Goal: Find specific page/section: Find specific page/section

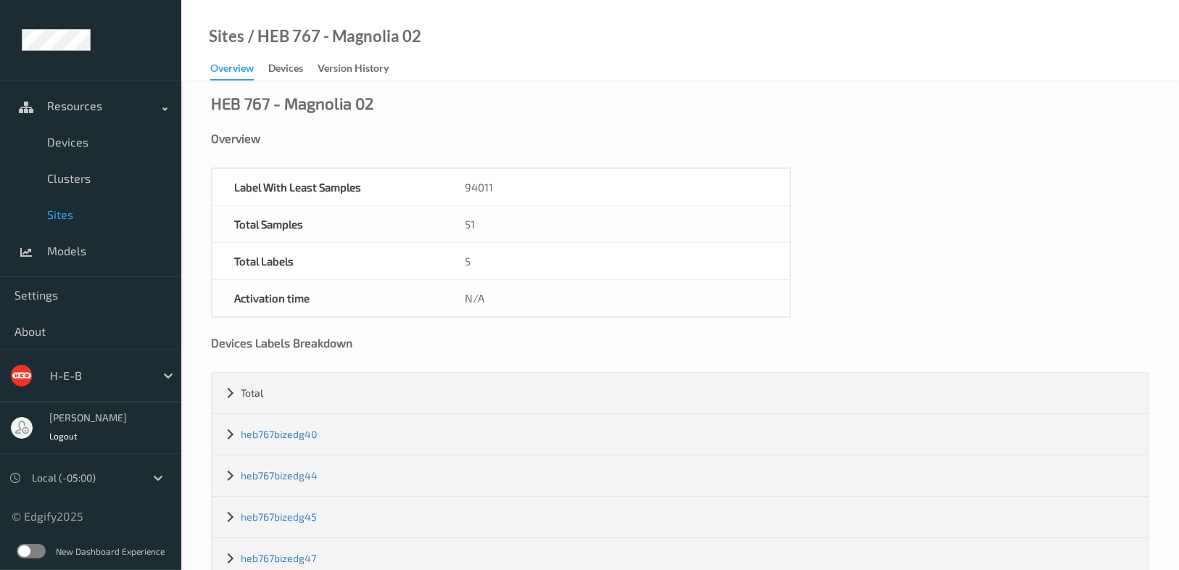
click at [289, 63] on div "Devices" at bounding box center [285, 70] width 35 height 18
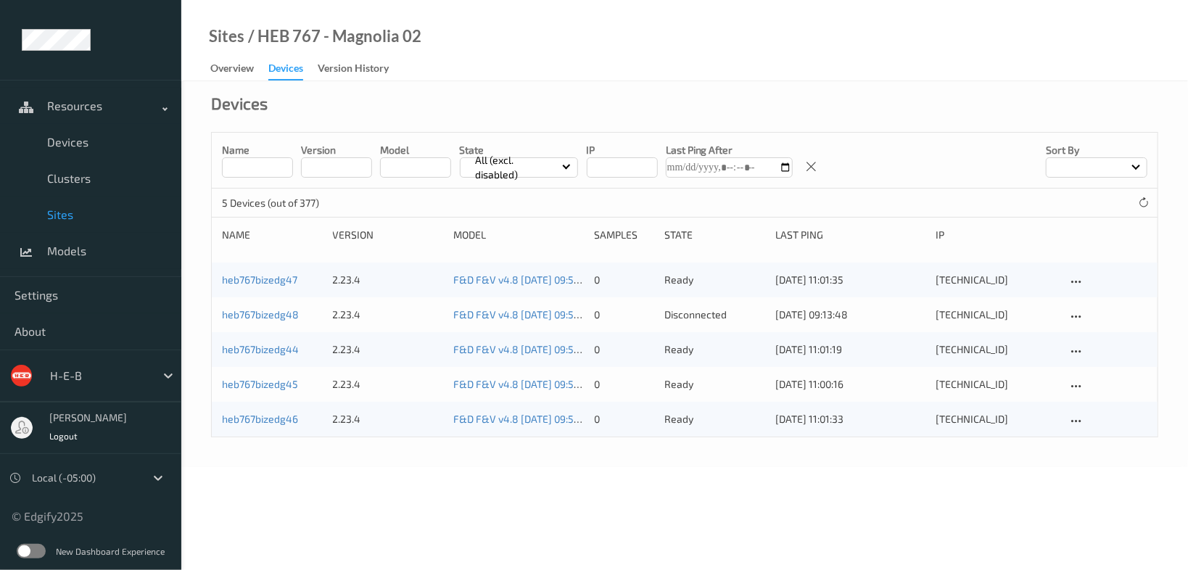
click at [263, 165] on input at bounding box center [257, 167] width 71 height 20
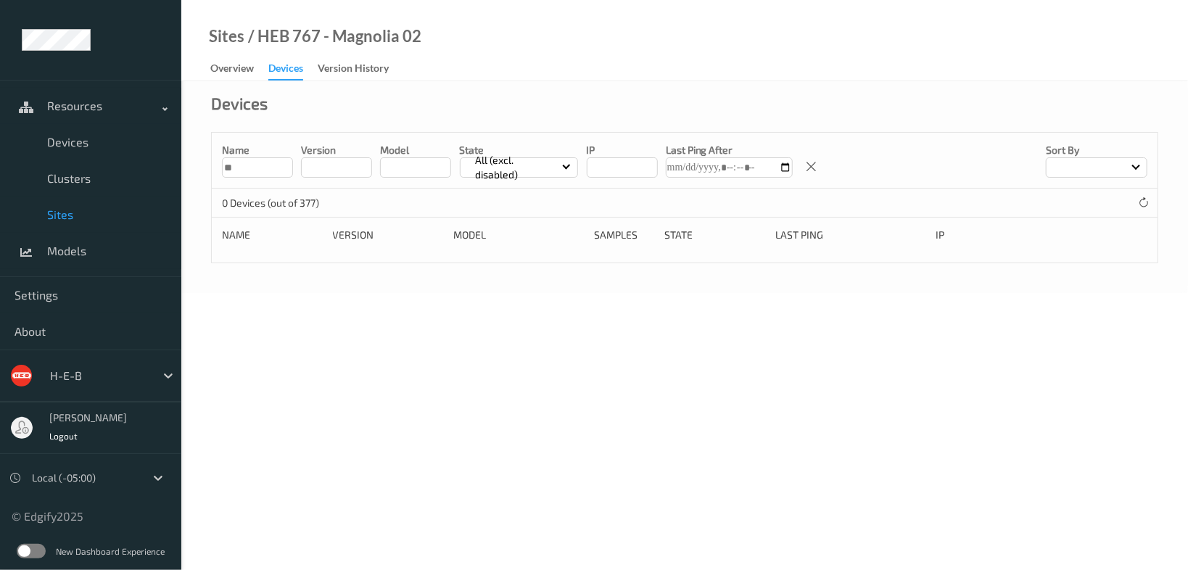
type input "*"
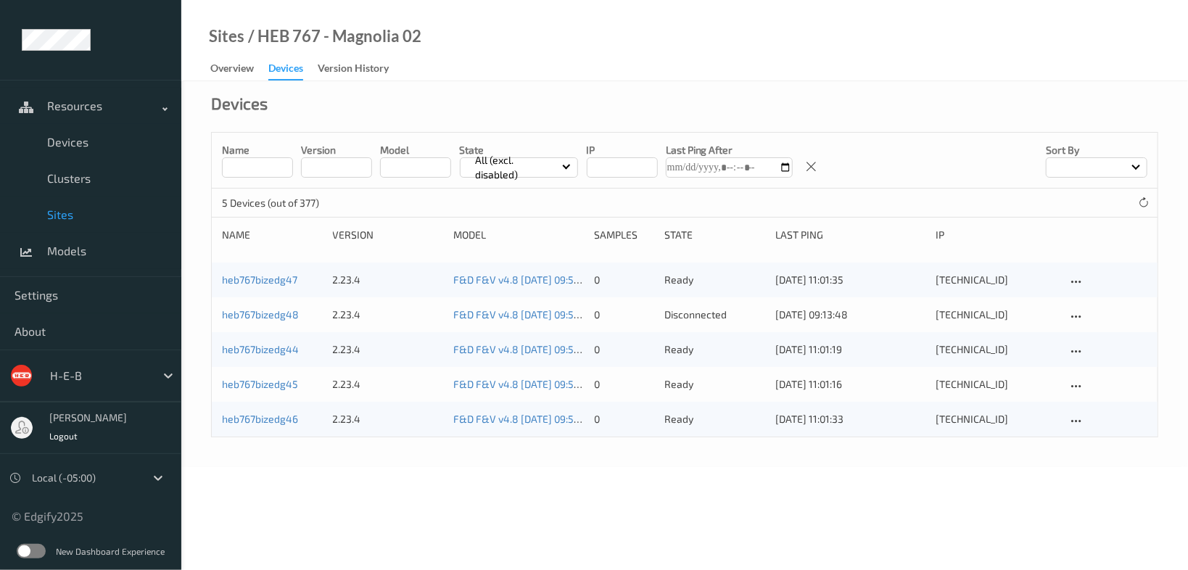
click at [398, 444] on div "Devices Name version model State All (excl. disabled) IP Last Ping After Sort b…" at bounding box center [684, 274] width 1006 height 386
click at [61, 213] on span "Sites" at bounding box center [107, 214] width 120 height 15
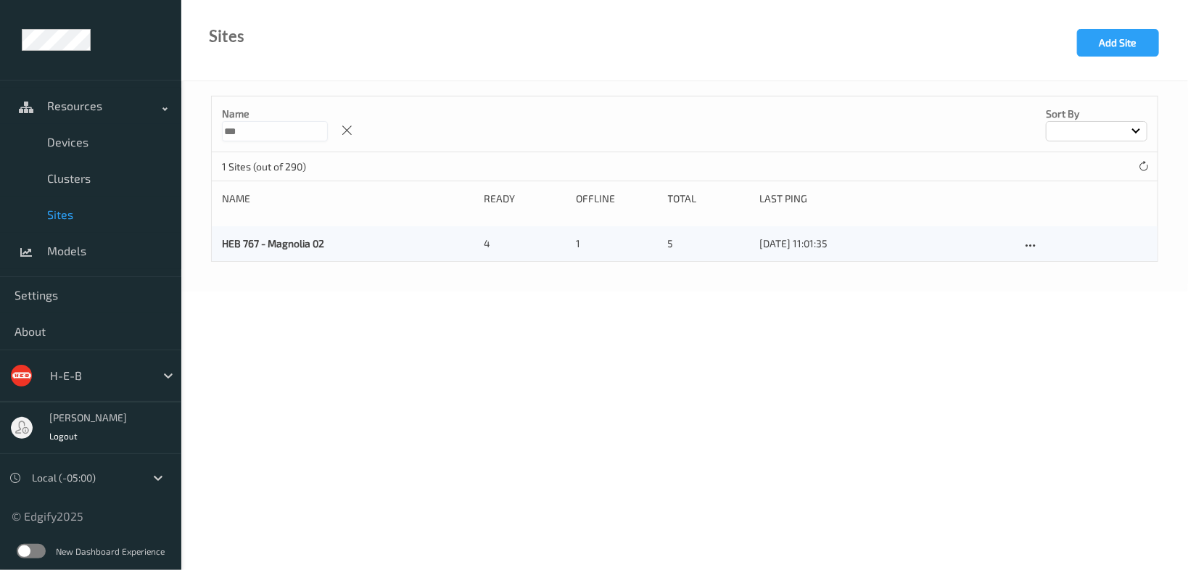
click at [239, 119] on p "Name" at bounding box center [275, 114] width 106 height 15
click at [240, 128] on input "***" at bounding box center [275, 131] width 106 height 20
type input "***"
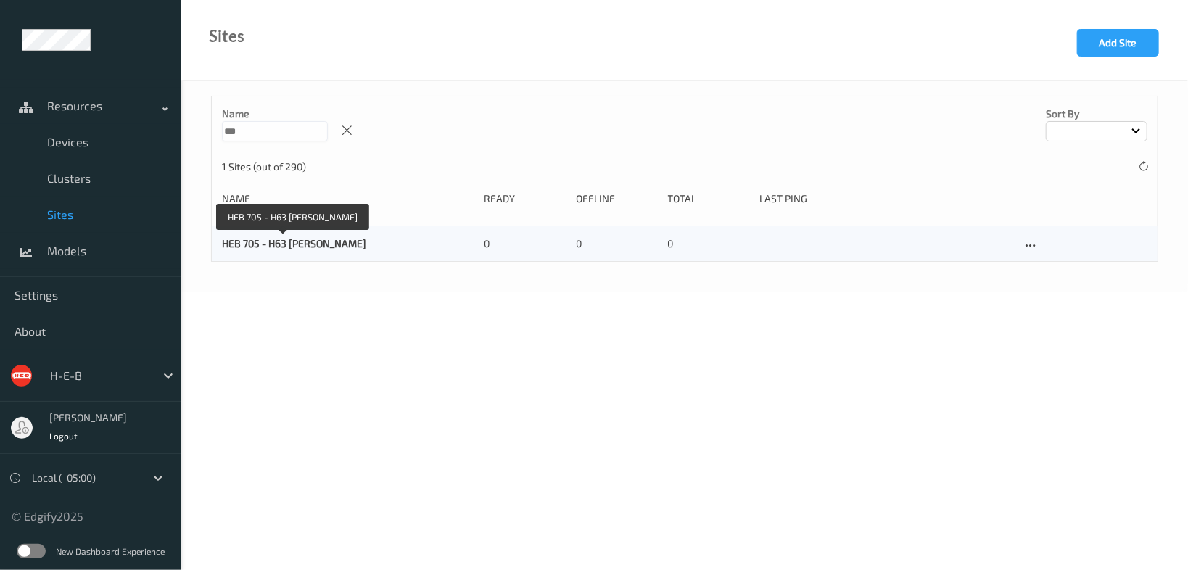
click at [252, 241] on link "HEB 705 - H63 Riley Fuzzel" at bounding box center [294, 243] width 144 height 12
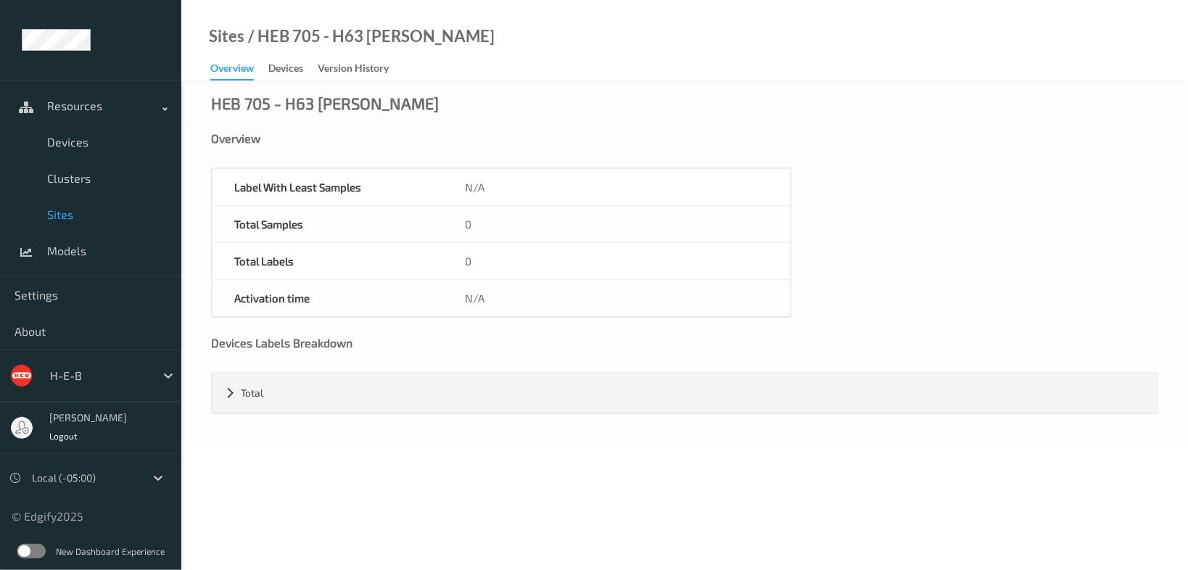
click at [297, 65] on div "Devices" at bounding box center [285, 70] width 35 height 18
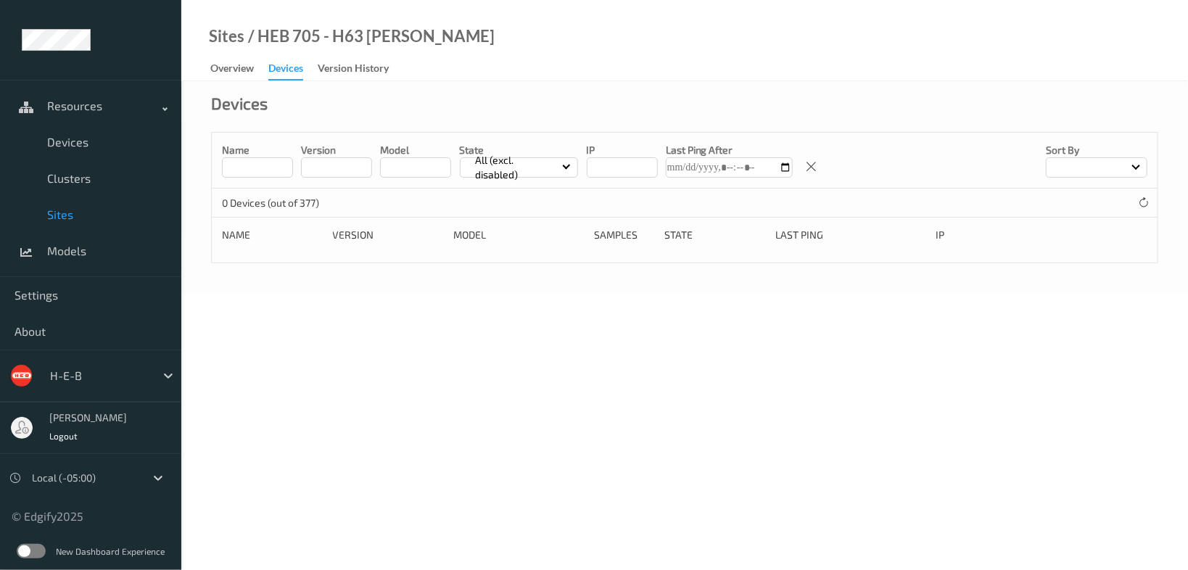
click at [341, 69] on div "Version History" at bounding box center [353, 70] width 71 height 18
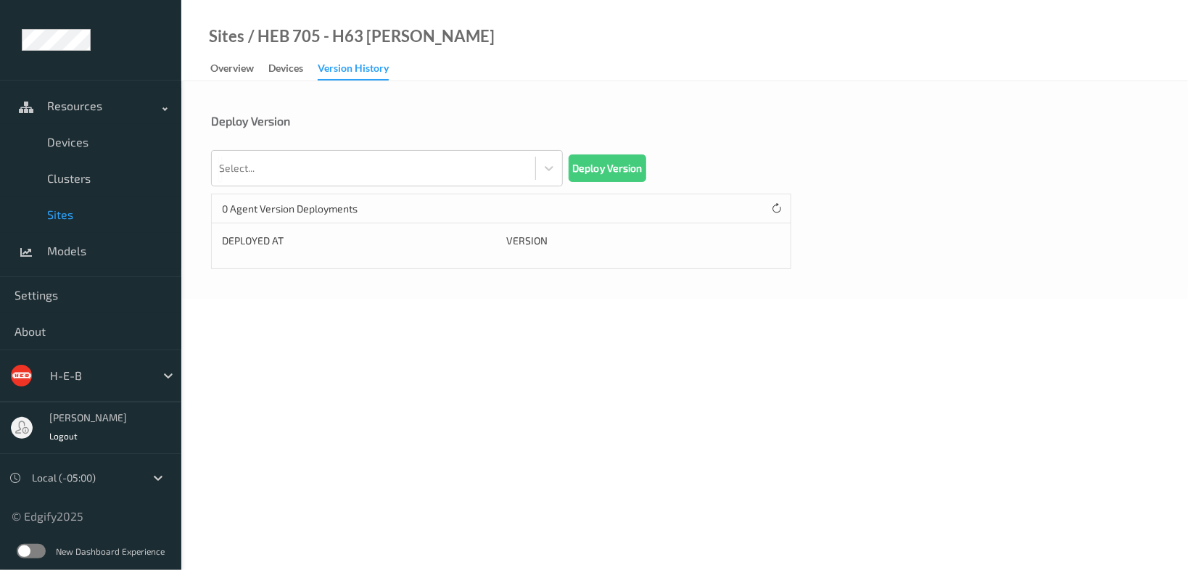
click at [239, 64] on div "Overview" at bounding box center [232, 70] width 44 height 18
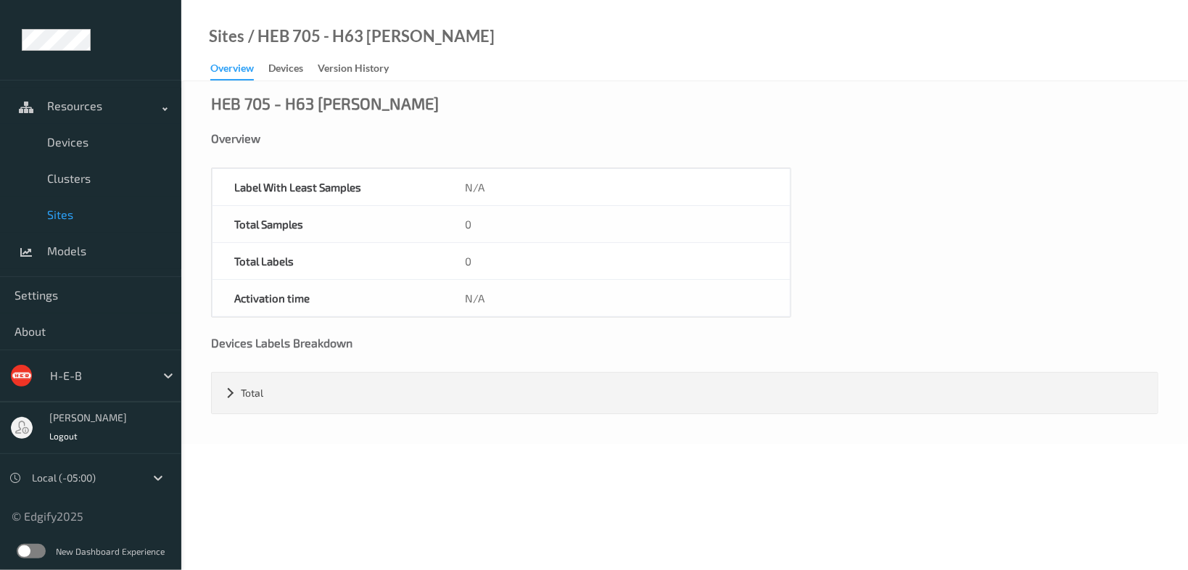
click at [228, 394] on div "Total" at bounding box center [685, 393] width 946 height 41
click at [284, 68] on div "Devices" at bounding box center [285, 70] width 35 height 18
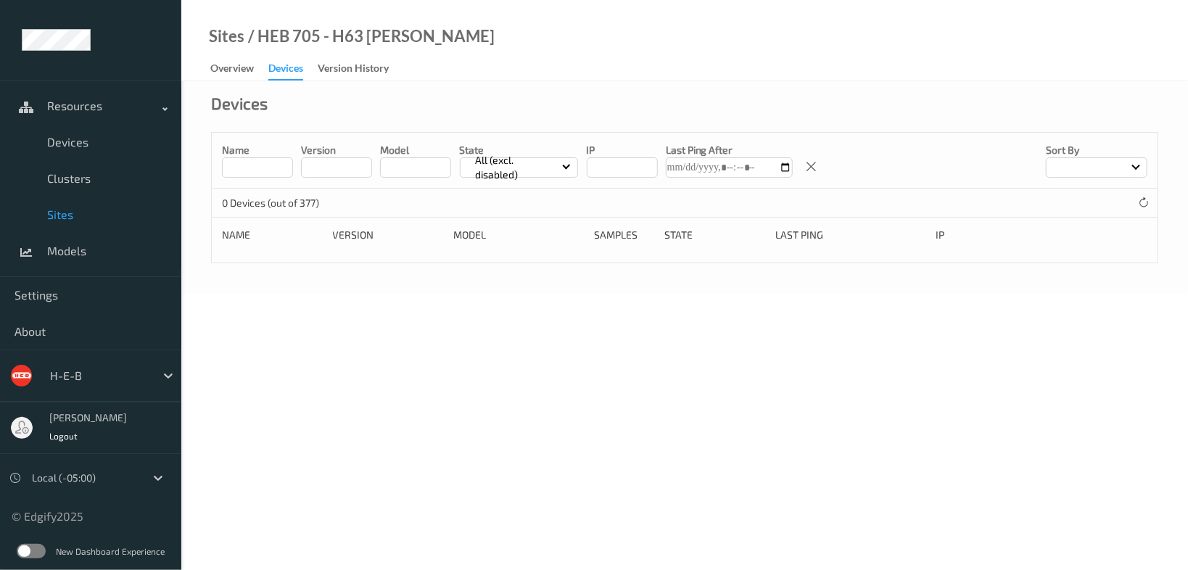
click at [1144, 202] on icon at bounding box center [1143, 202] width 11 height 11
click at [60, 112] on span "Resources" at bounding box center [105, 106] width 116 height 15
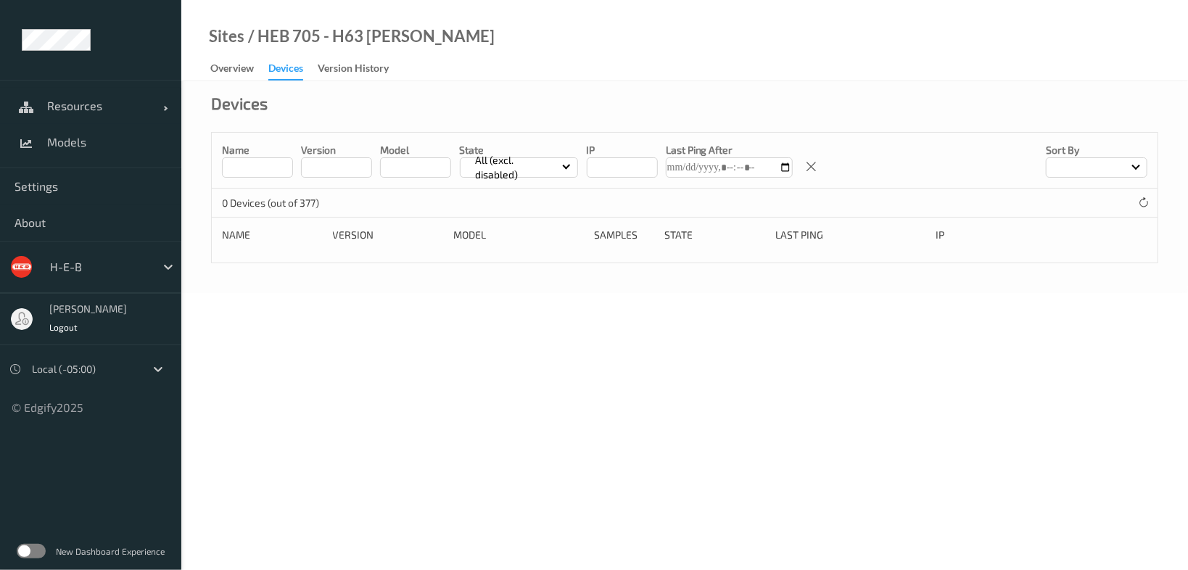
click at [63, 137] on span "Models" at bounding box center [107, 142] width 120 height 15
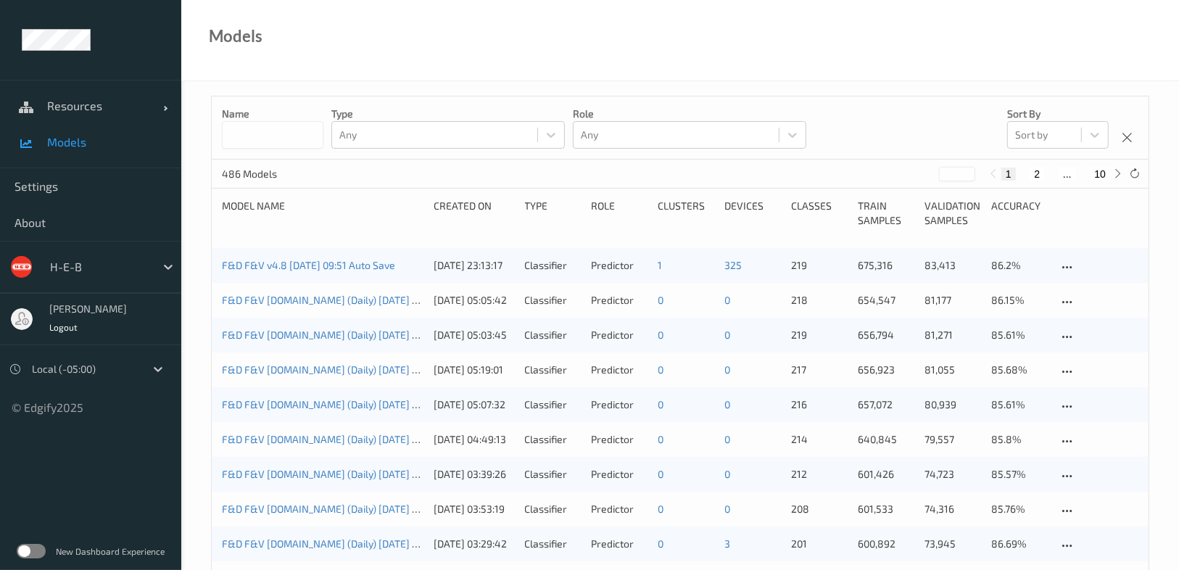
click at [290, 141] on input at bounding box center [273, 135] width 102 height 28
click at [85, 116] on link "Resources" at bounding box center [90, 106] width 181 height 36
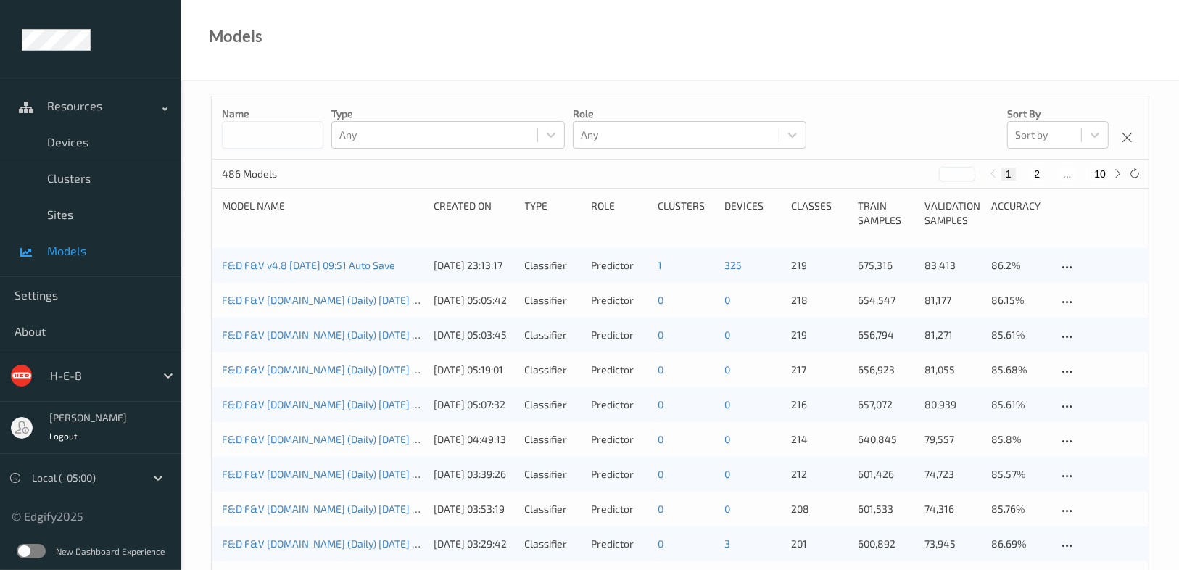
click at [68, 144] on span "Devices" at bounding box center [107, 142] width 120 height 15
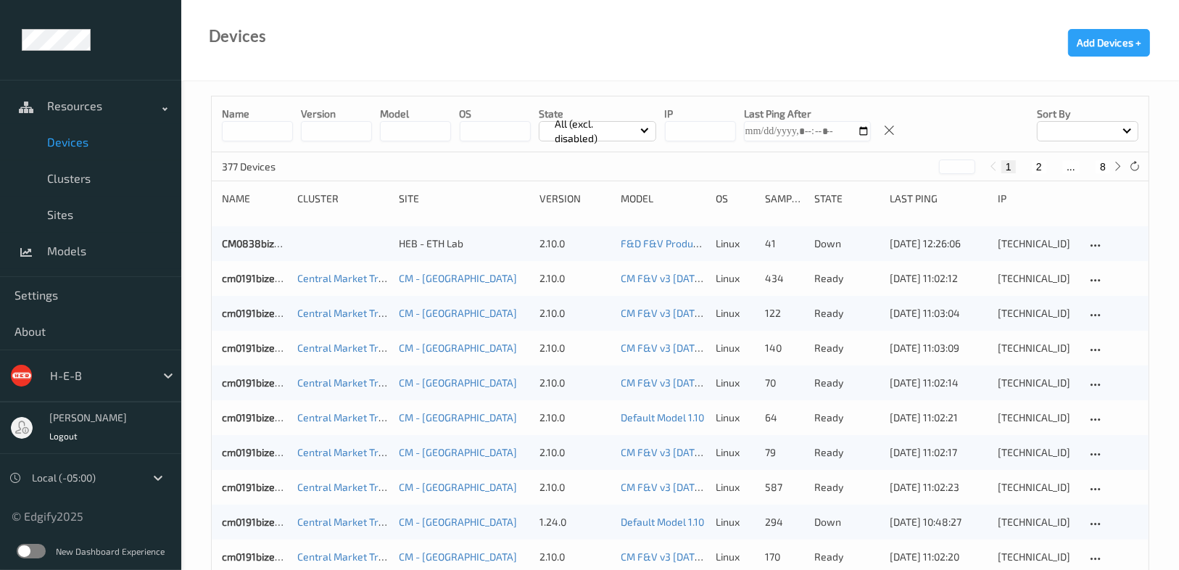
click at [277, 123] on input at bounding box center [257, 131] width 71 height 20
type input "***"
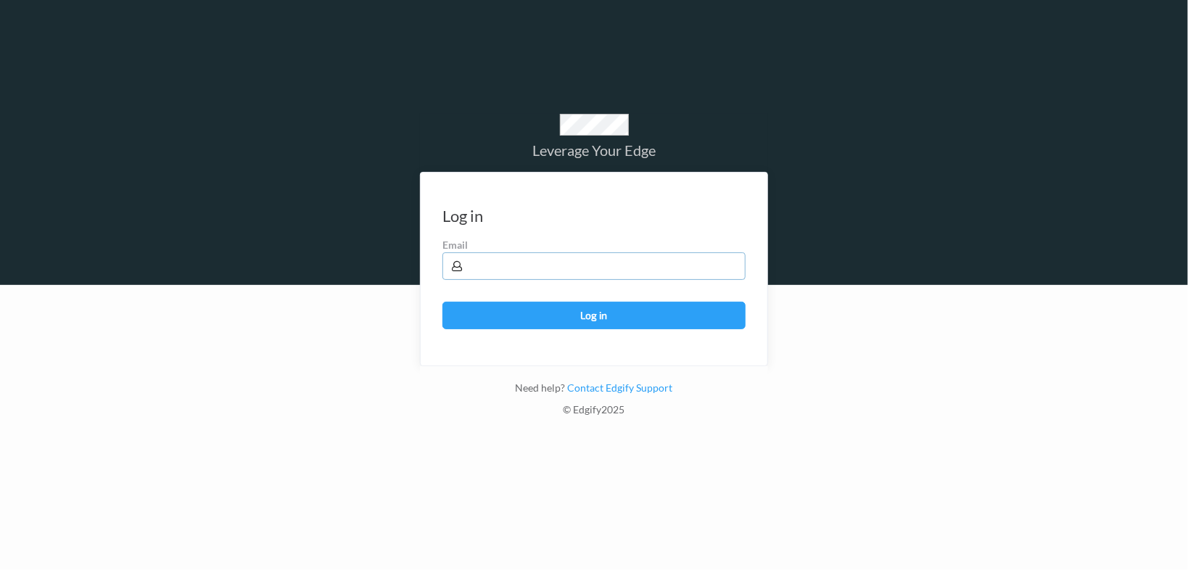
click at [518, 278] on input "text" at bounding box center [593, 266] width 303 height 28
type input "brown.lamont@heb.com"
click at [442, 302] on button "Log in" at bounding box center [593, 316] width 303 height 28
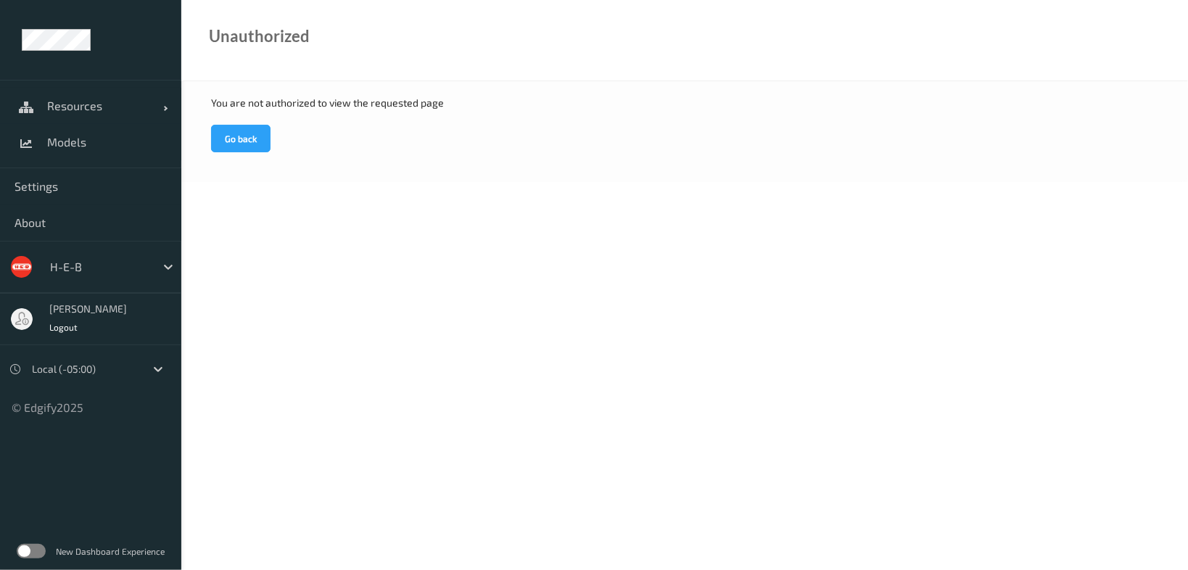
click at [66, 136] on span "Models" at bounding box center [107, 142] width 120 height 15
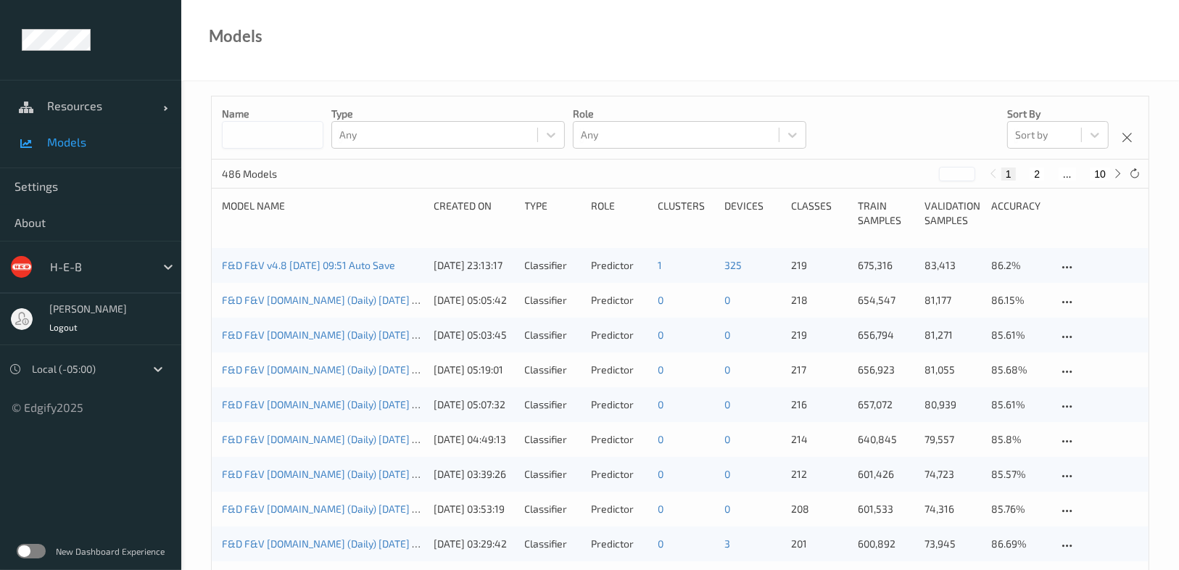
click at [277, 140] on input at bounding box center [273, 135] width 102 height 28
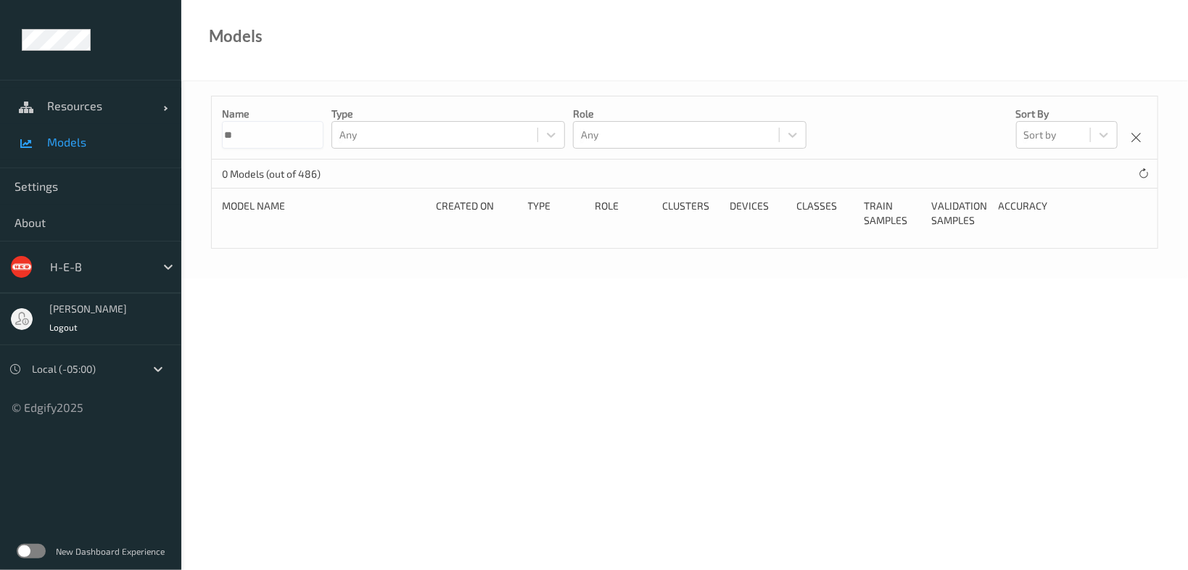
type input "*"
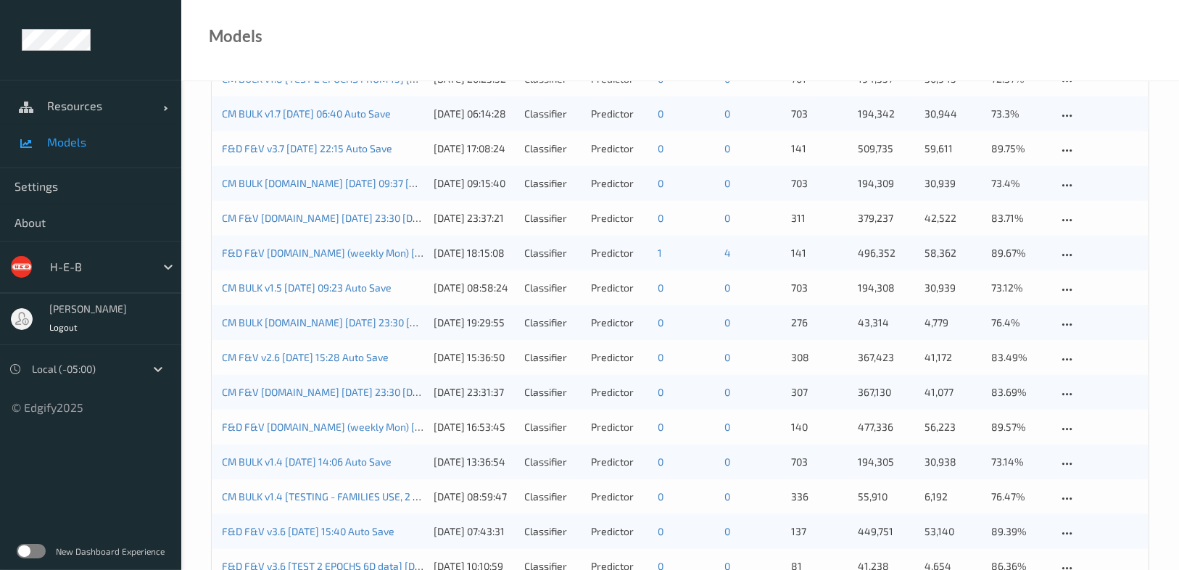
scroll to position [1447, 0]
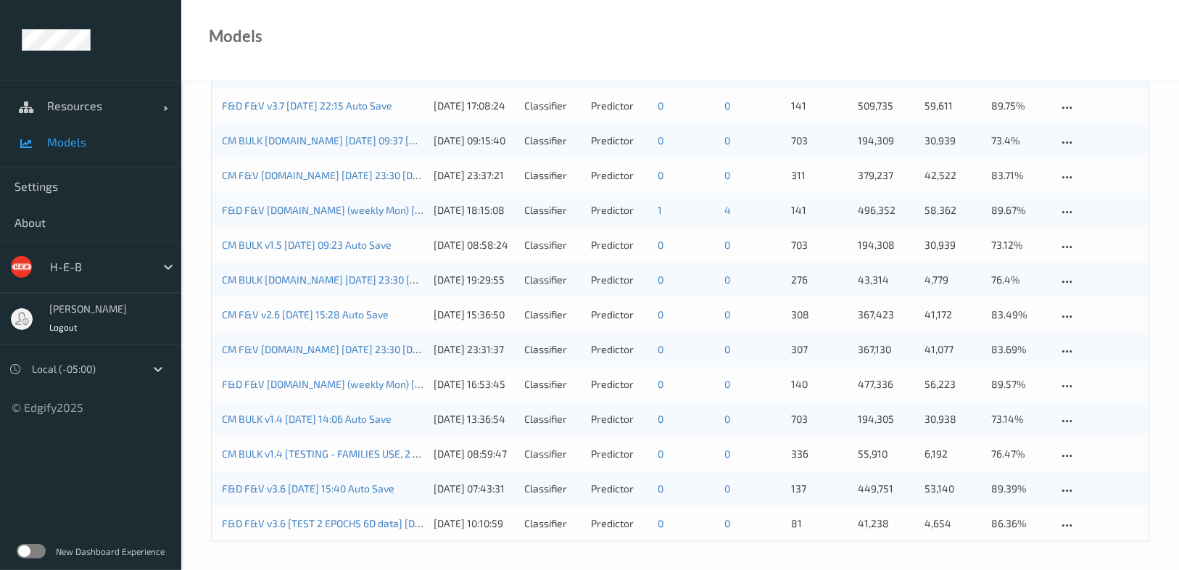
click at [72, 142] on span "Models" at bounding box center [107, 142] width 120 height 15
click at [76, 105] on span "Resources" at bounding box center [105, 106] width 116 height 15
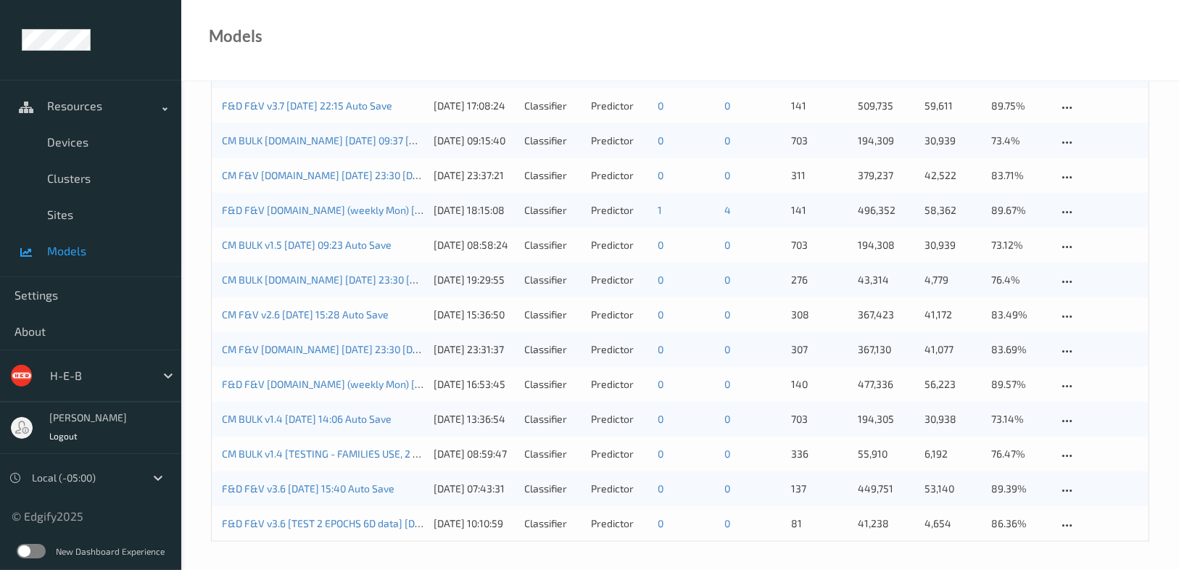
click at [78, 141] on span "Devices" at bounding box center [107, 142] width 120 height 15
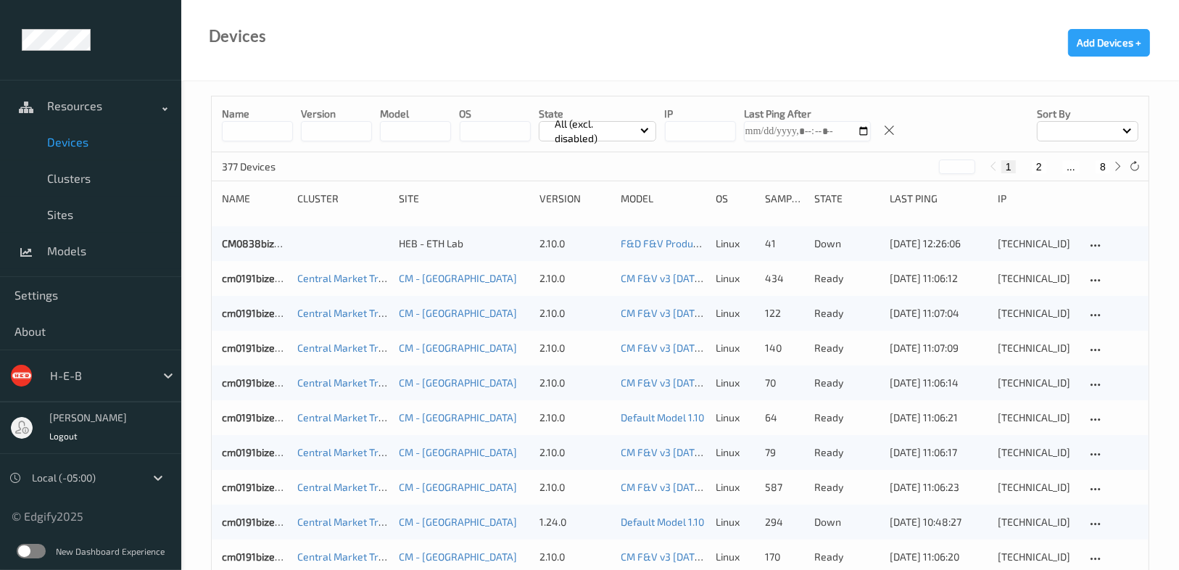
click at [256, 131] on input at bounding box center [257, 131] width 71 height 20
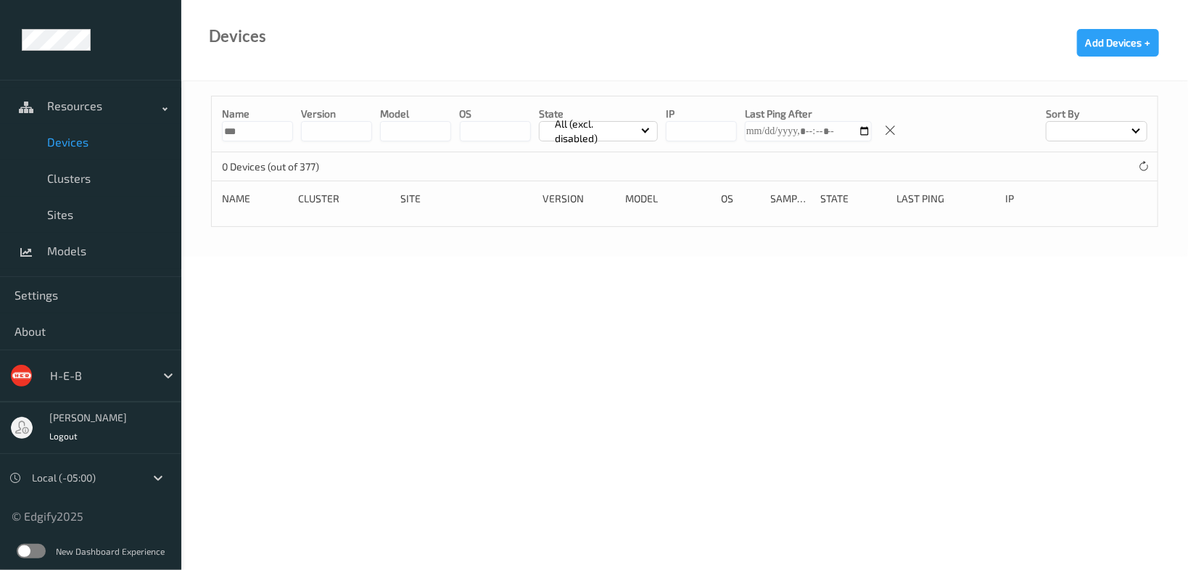
click at [249, 136] on input "***" at bounding box center [257, 131] width 71 height 20
type input "*"
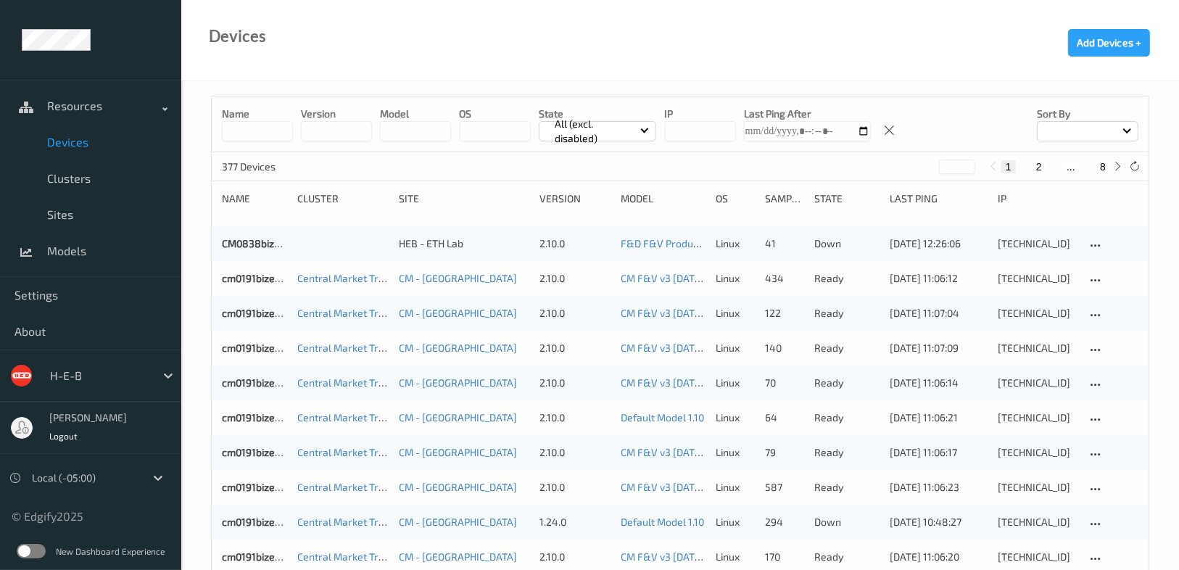
click at [51, 218] on span "Sites" at bounding box center [107, 214] width 120 height 15
